Goal: Task Accomplishment & Management: Use online tool/utility

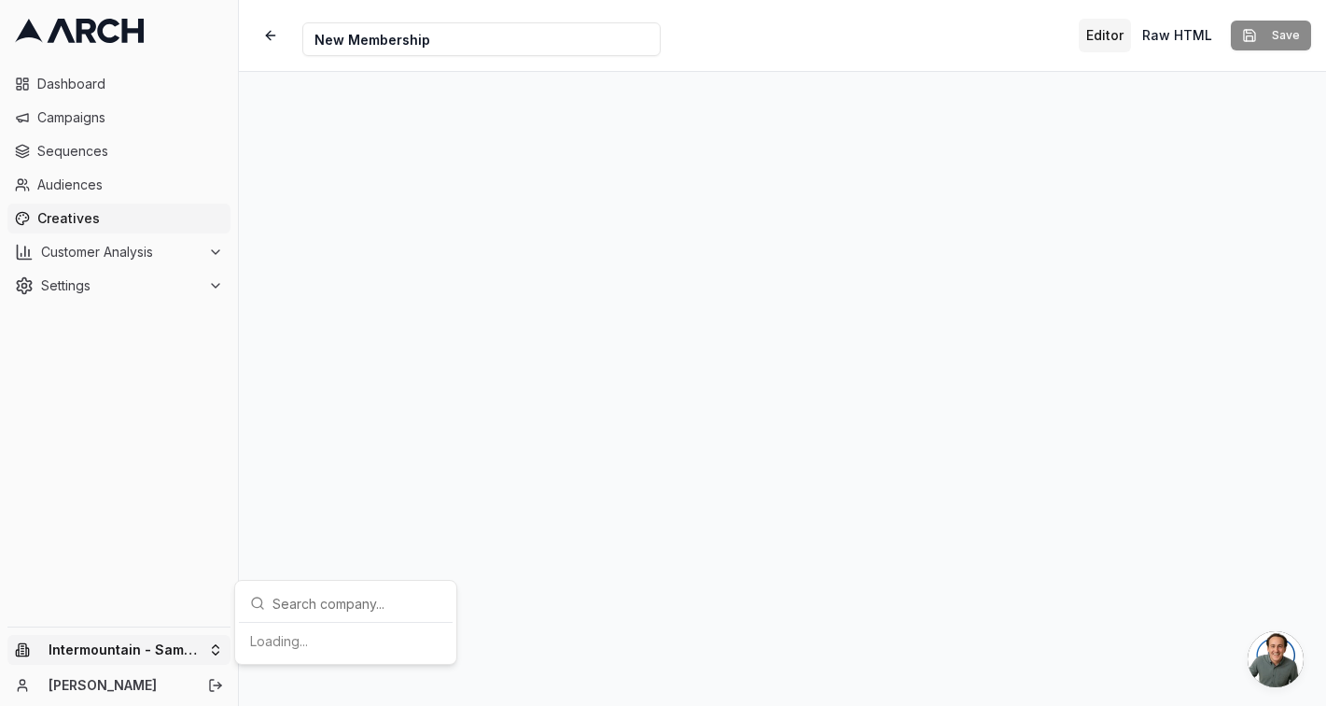
click at [166, 647] on html "Dashboard Campaigns Sequences Audiences Creatives Customer Analysis Settings In…" at bounding box center [663, 353] width 1326 height 706
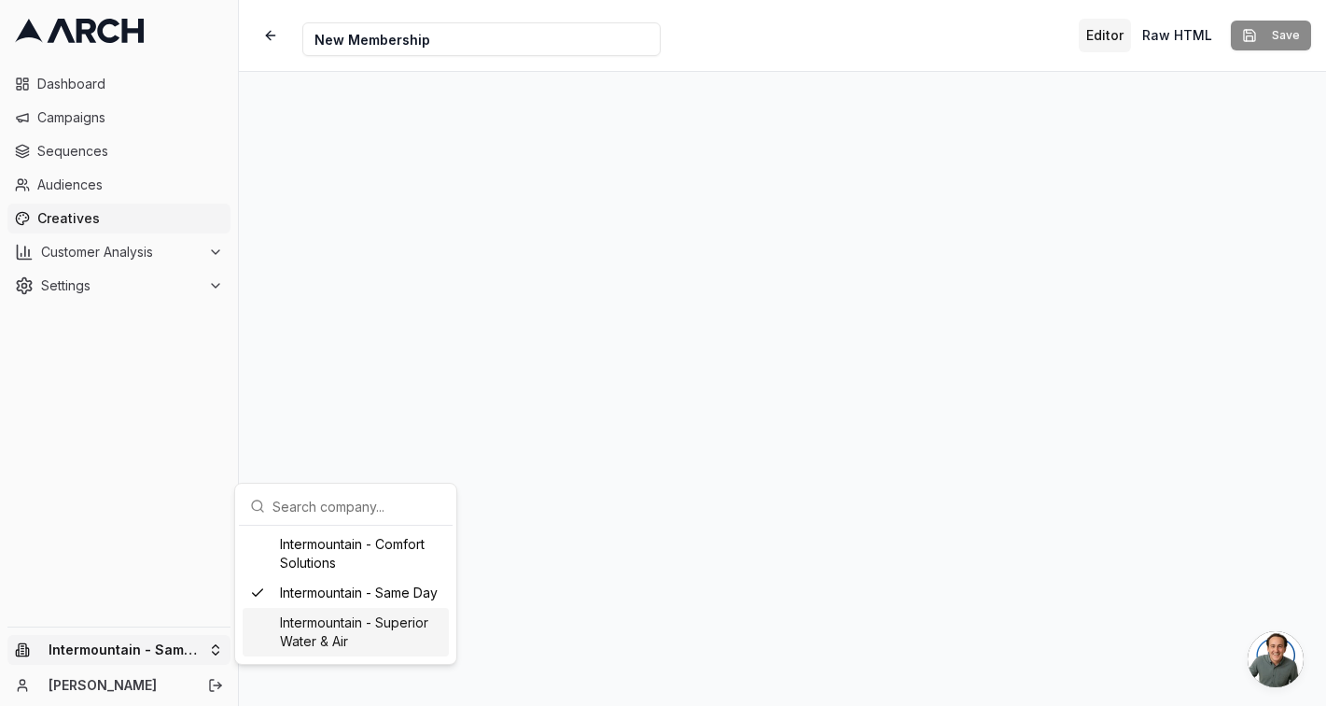
click at [328, 636] on div "Intermountain - Superior Water & Air" at bounding box center [346, 632] width 206 height 49
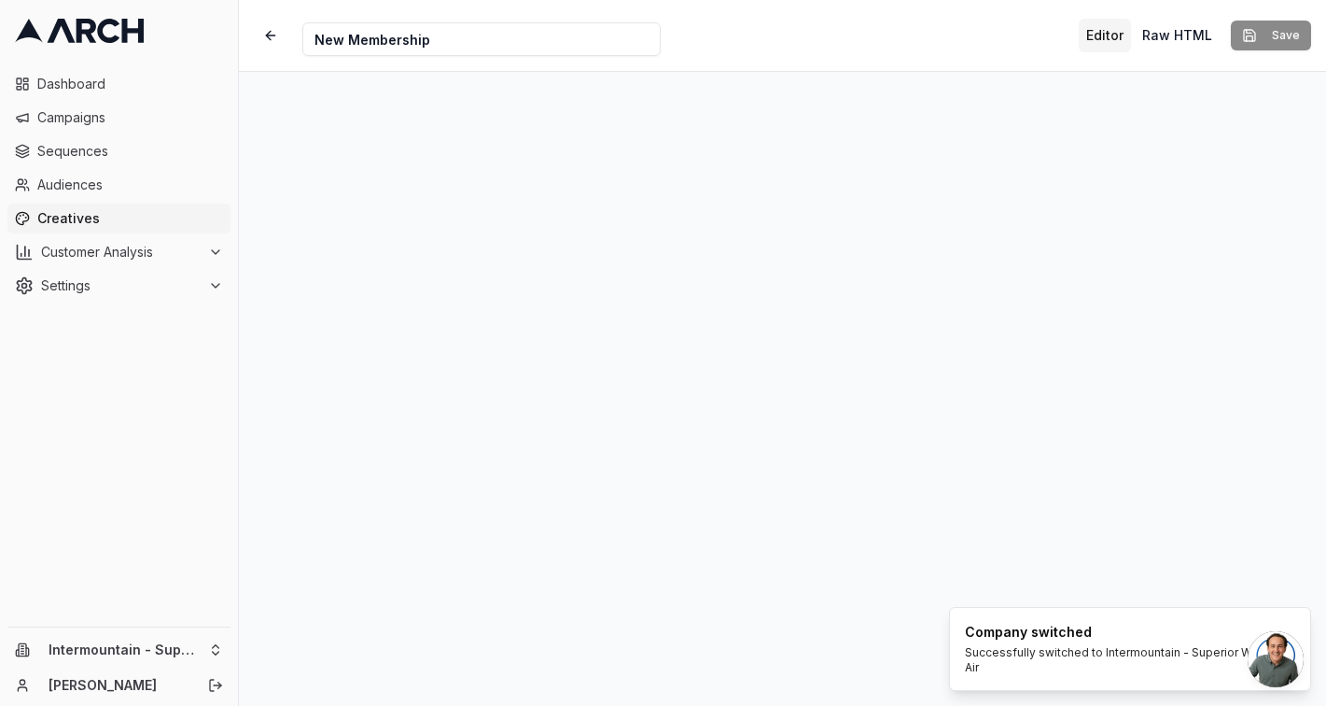
click at [122, 226] on span "Creatives" at bounding box center [130, 218] width 186 height 19
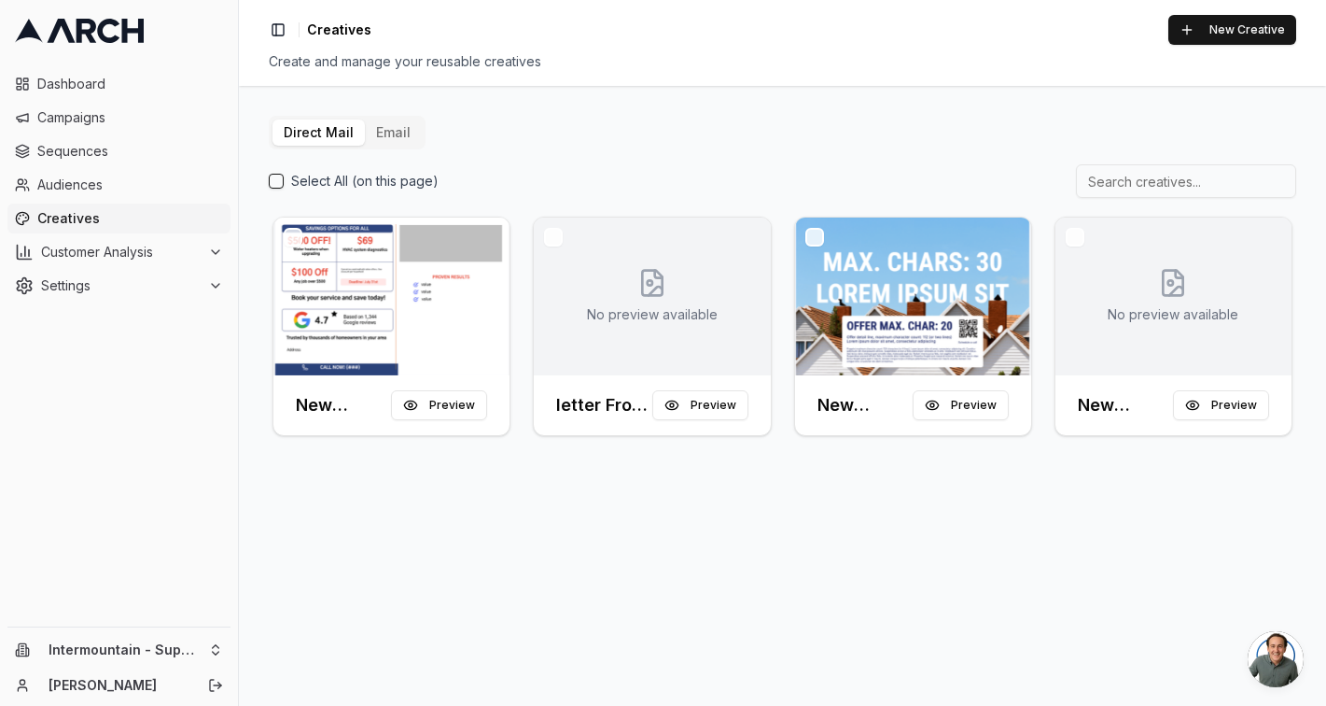
click at [384, 122] on button "Email" at bounding box center [393, 132] width 57 height 26
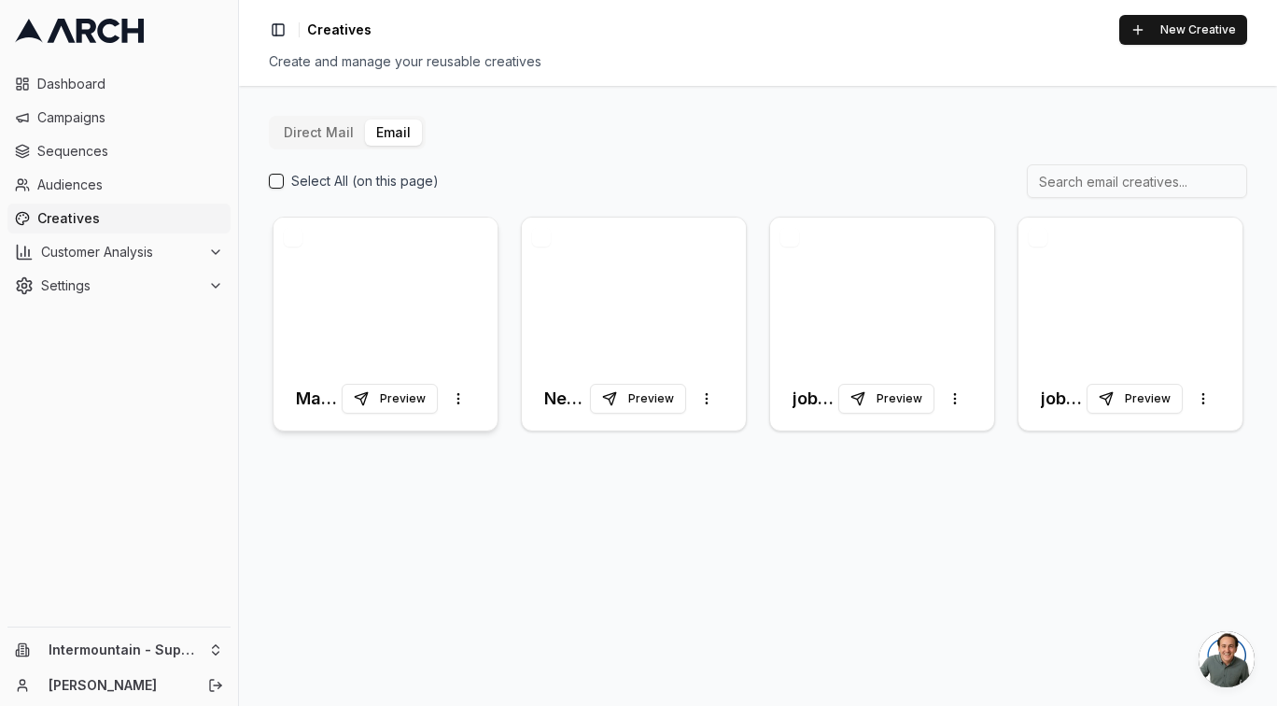
click at [344, 231] on div at bounding box center [385, 291] width 224 height 149
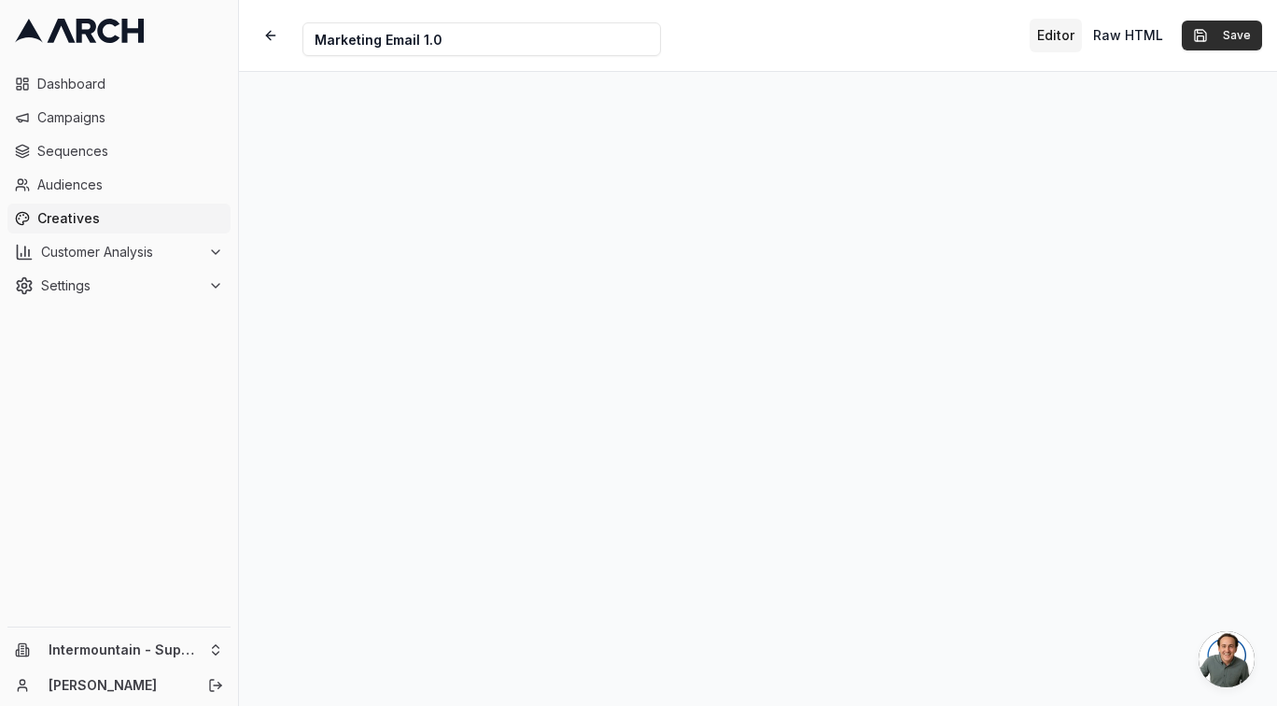
click at [1219, 40] on button "Save" at bounding box center [1221, 36] width 80 height 30
